Goal: Communication & Community: Share content

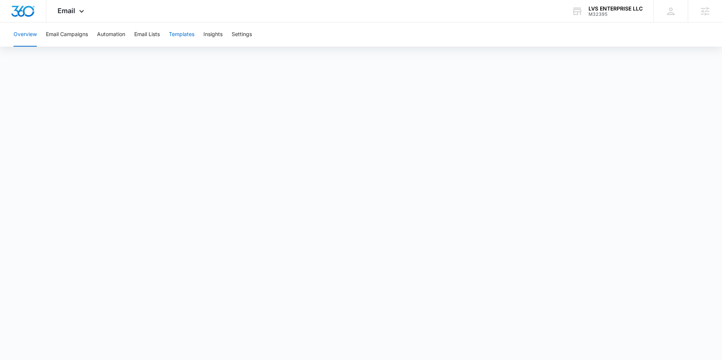
click at [193, 34] on button "Templates" at bounding box center [182, 35] width 26 height 24
click at [79, 11] on icon at bounding box center [81, 13] width 9 height 9
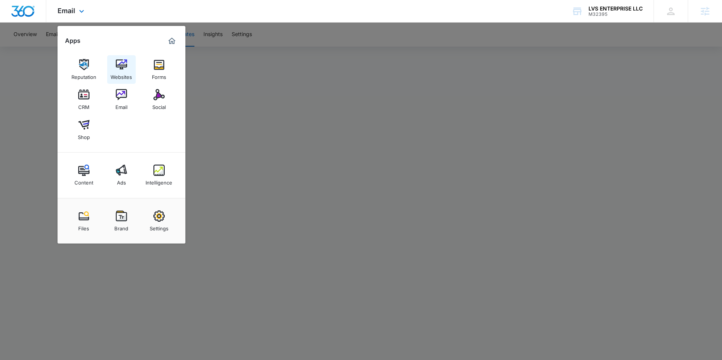
click at [128, 65] on link "Websites" at bounding box center [121, 69] width 29 height 29
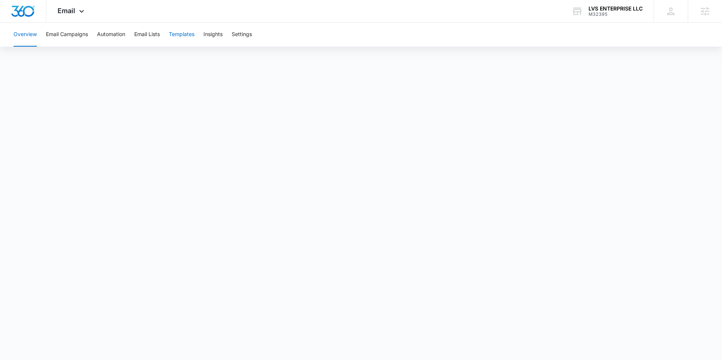
click at [181, 33] on button "Templates" at bounding box center [182, 35] width 26 height 24
click at [73, 36] on button "Email Campaigns" at bounding box center [67, 35] width 42 height 24
click at [87, 14] on div "Email Apps Reputation Websites Forms CRM Email Social Shop Content Ads Intellig…" at bounding box center [71, 11] width 51 height 22
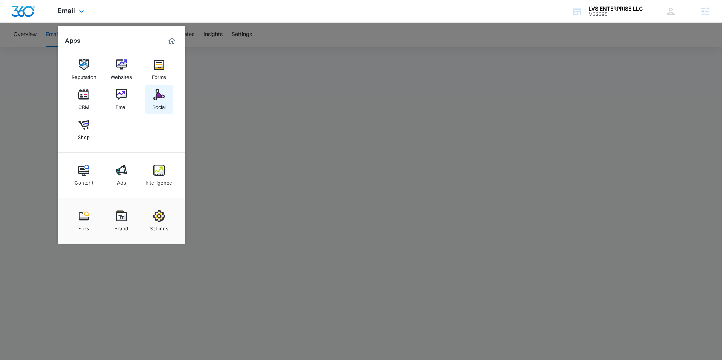
click at [167, 107] on link "Social" at bounding box center [159, 99] width 29 height 29
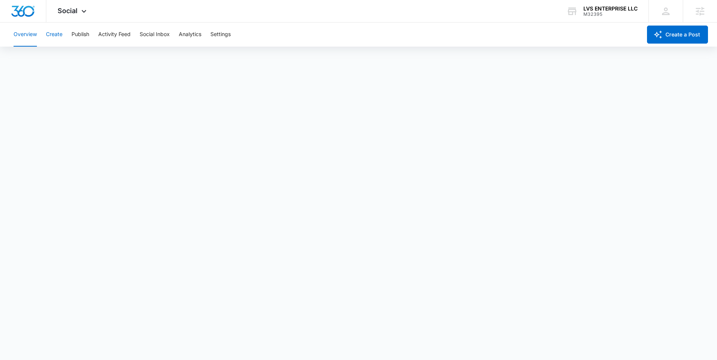
click at [61, 31] on button "Create" at bounding box center [54, 35] width 17 height 24
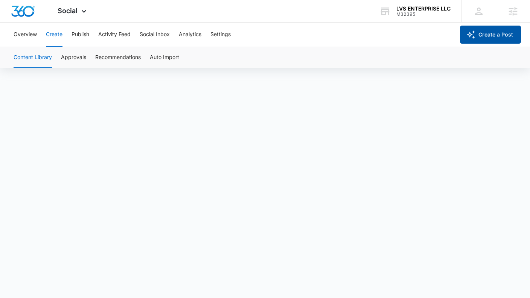
click at [477, 39] on button "Create a Post" at bounding box center [490, 35] width 61 height 18
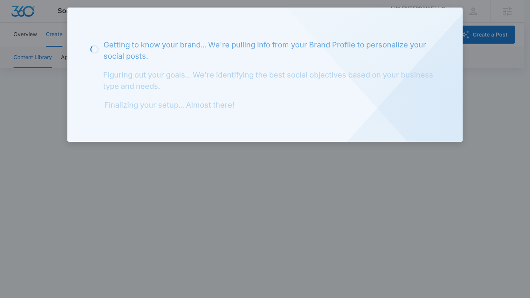
click at [428, 176] on div at bounding box center [265, 149] width 530 height 298
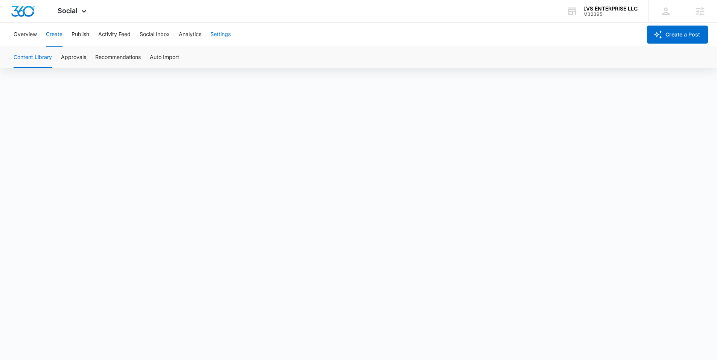
scroll to position [5, 0]
click at [669, 36] on button "Create a Post" at bounding box center [677, 35] width 61 height 18
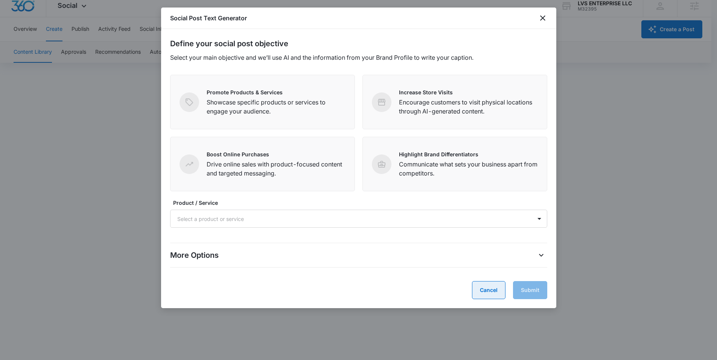
click at [501, 290] on button "Cancel" at bounding box center [488, 290] width 33 height 18
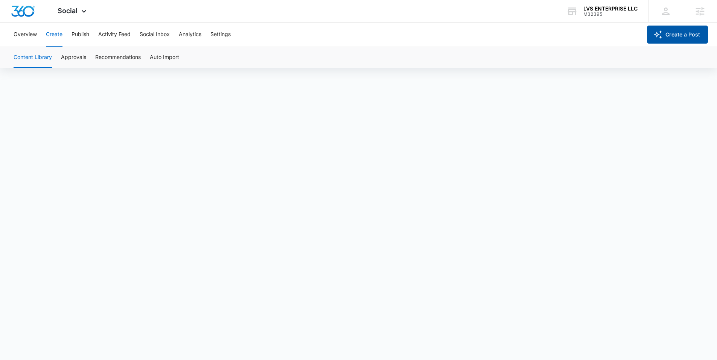
scroll to position [0, 0]
click at [74, 9] on span "Social" at bounding box center [68, 11] width 20 height 8
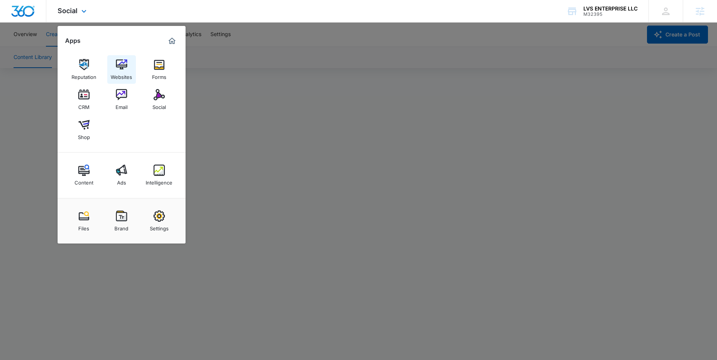
click at [126, 69] on img at bounding box center [121, 64] width 11 height 11
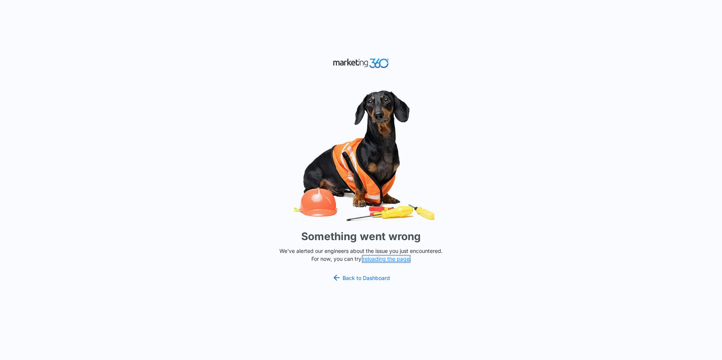
click at [379, 260] on button "reloading the page" at bounding box center [386, 259] width 47 height 6
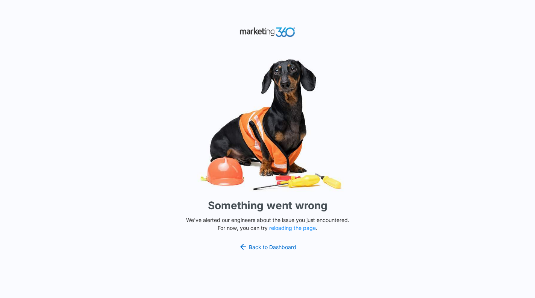
click at [417, 31] on div "Something went wrong We've alerted our engineers about the issue you just encou…" at bounding box center [267, 149] width 535 height 298
